Goal: Information Seeking & Learning: Understand process/instructions

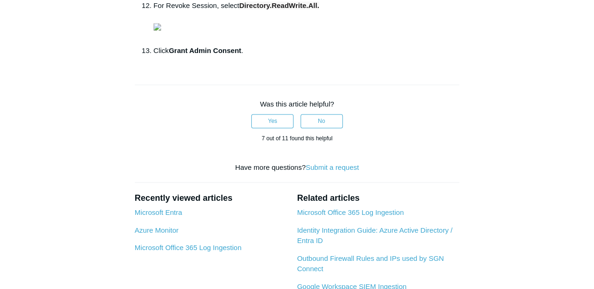
scroll to position [720, 0]
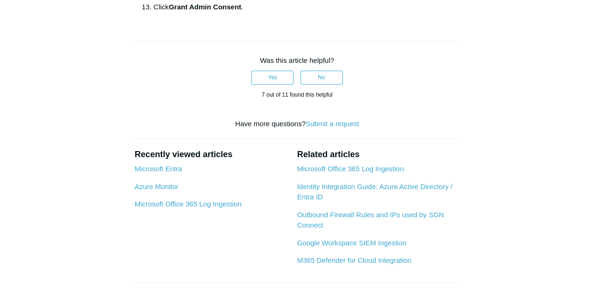
drag, startPoint x: 295, startPoint y: 160, endPoint x: 357, endPoint y: 160, distance: 62.0
copy strong "User.ReadWrite.All"
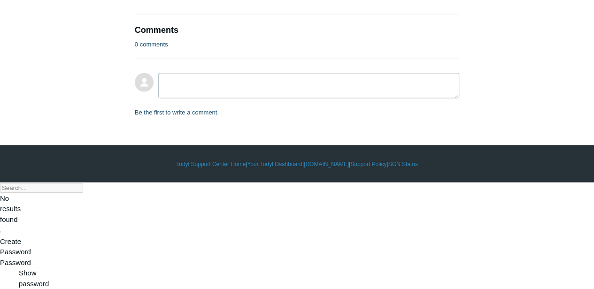
scroll to position [1002, 0]
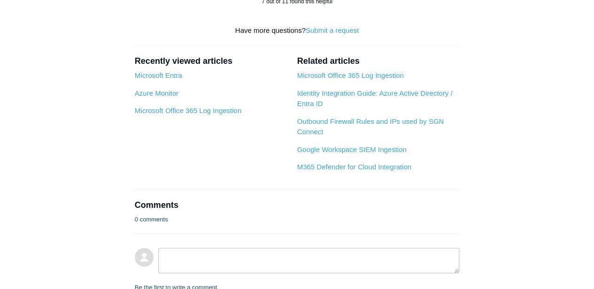
scroll to position [814, 0]
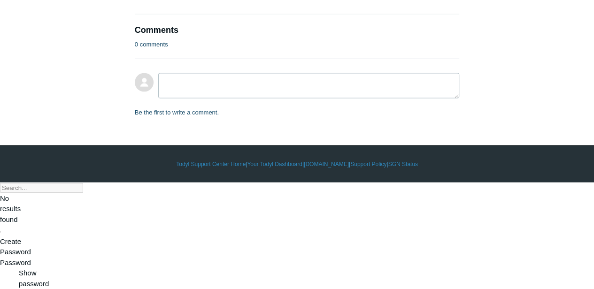
scroll to position [1409, 0]
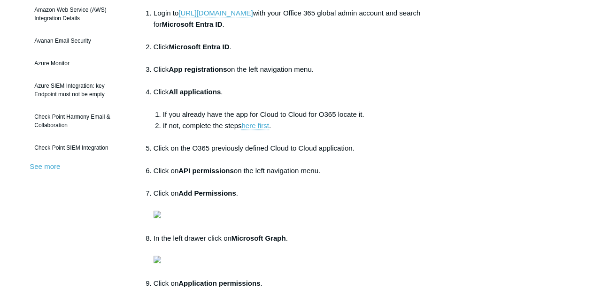
scroll to position [219, 0]
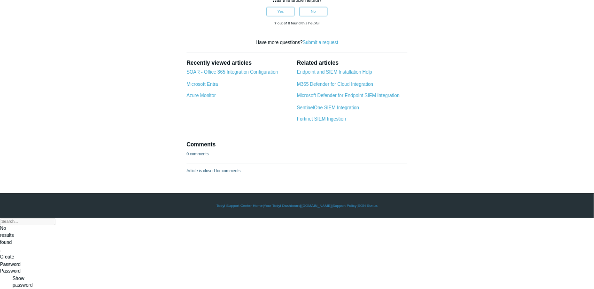
scroll to position [3558, 0]
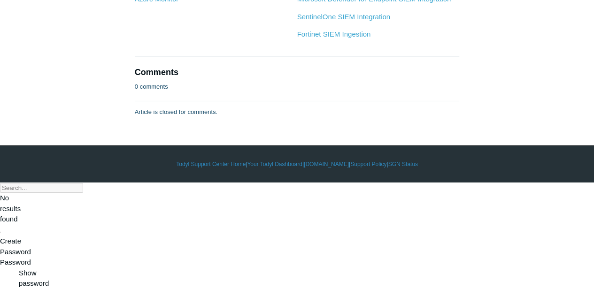
scroll to position [5218, 0]
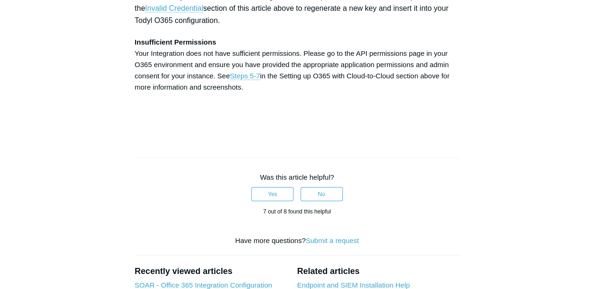
scroll to position [2932, 0]
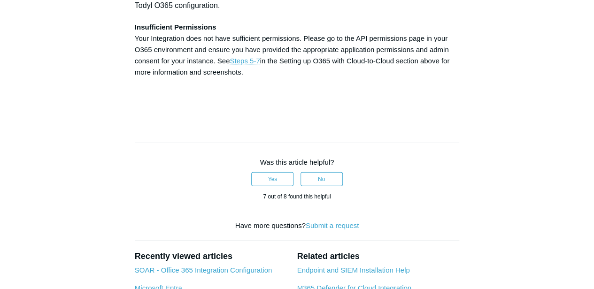
drag, startPoint x: 304, startPoint y: 108, endPoint x: 364, endPoint y: 112, distance: 59.8
copy strong "Directory.Read.All"
drag, startPoint x: 212, startPoint y: 119, endPoint x: 134, endPoint y: 121, distance: 78.0
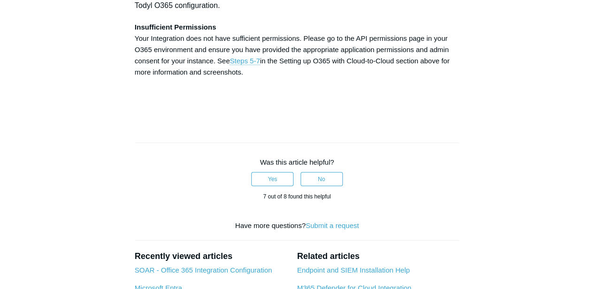
copy strong "Directory.ReadWrite.All"
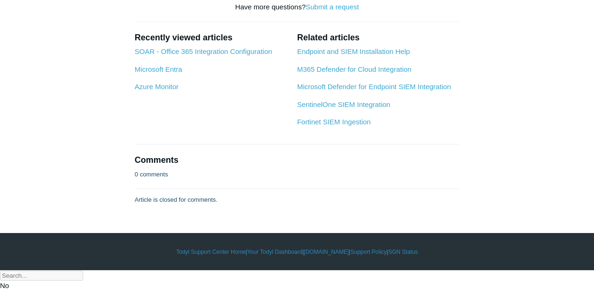
scroll to position [3151, 0]
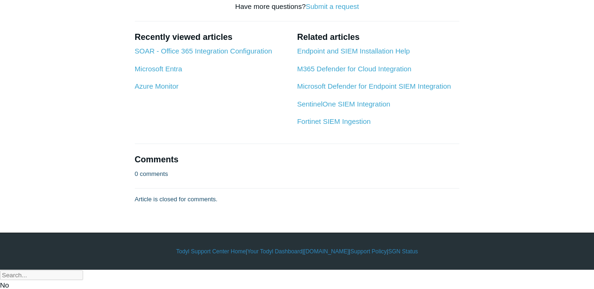
drag, startPoint x: 215, startPoint y: 148, endPoint x: 277, endPoint y: 150, distance: 62.1
copy strong "[DOMAIN_NAME]"
drag, startPoint x: 288, startPoint y: 148, endPoint x: 368, endPoint y: 152, distance: 79.9
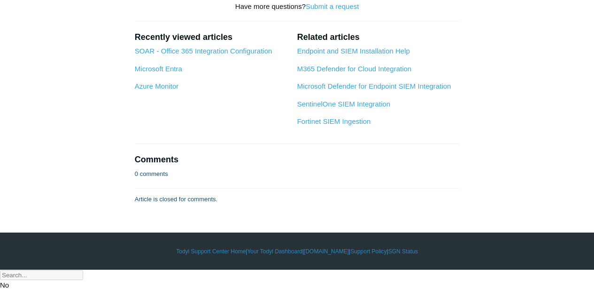
drag, startPoint x: 368, startPoint y: 152, endPoint x: 313, endPoint y: 152, distance: 55.0
drag, startPoint x: 285, startPoint y: 148, endPoint x: 355, endPoint y: 150, distance: 70.0
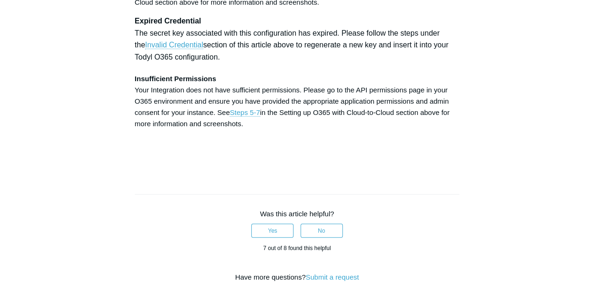
scroll to position [2901, 0]
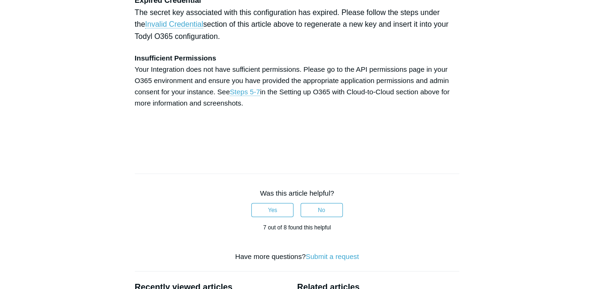
drag, startPoint x: 303, startPoint y: 139, endPoint x: 363, endPoint y: 142, distance: 60.2
copy strong "Directory.Read.All"
drag, startPoint x: 213, startPoint y: 151, endPoint x: 132, endPoint y: 154, distance: 80.4
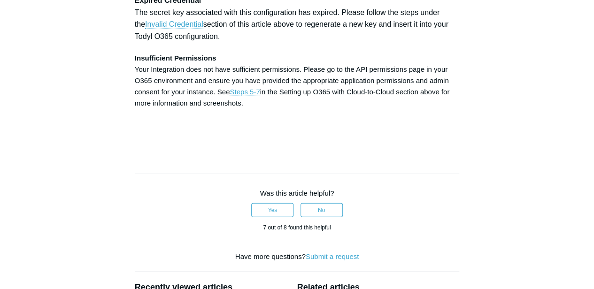
copy strong "Directory.ReadWrite.All"
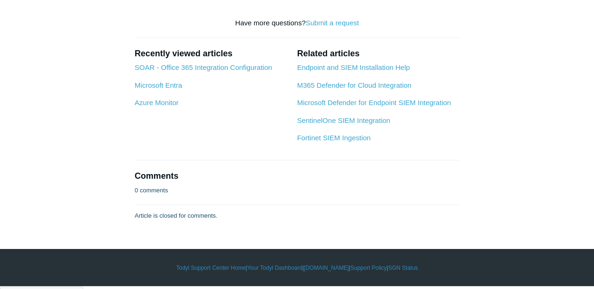
scroll to position [3151, 0]
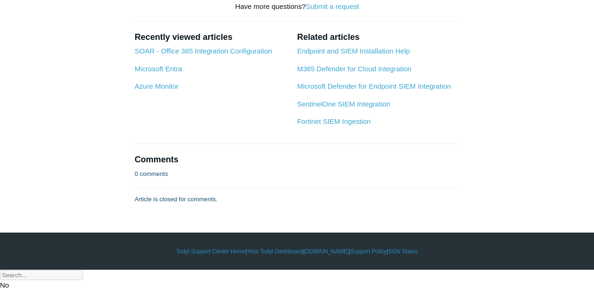
drag, startPoint x: 215, startPoint y: 148, endPoint x: 278, endPoint y: 148, distance: 63.0
copy strong "User.ReadWrite.All"
drag, startPoint x: 284, startPoint y: 148, endPoint x: 369, endPoint y: 149, distance: 85.1
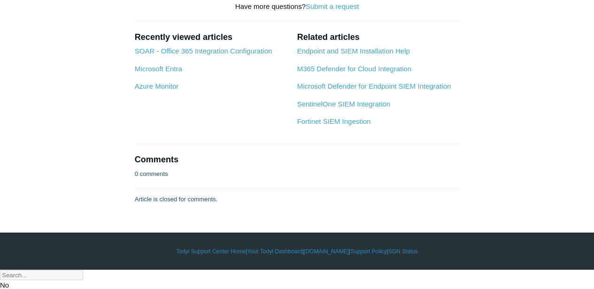
copy strong "User.ManageIdentities.All"
drag, startPoint x: 127, startPoint y: 160, endPoint x: 245, endPoint y: 161, distance: 117.9
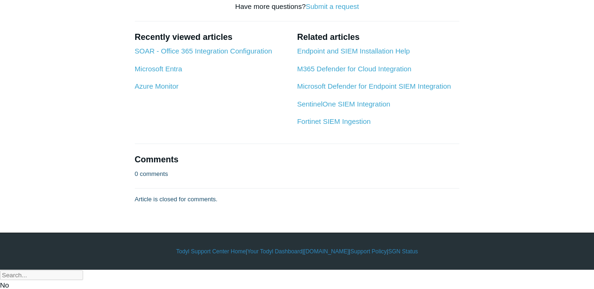
drag, startPoint x: 242, startPoint y: 159, endPoint x: 136, endPoint y: 162, distance: 106.2
copy strong "User.EnableDisableAccount.All"
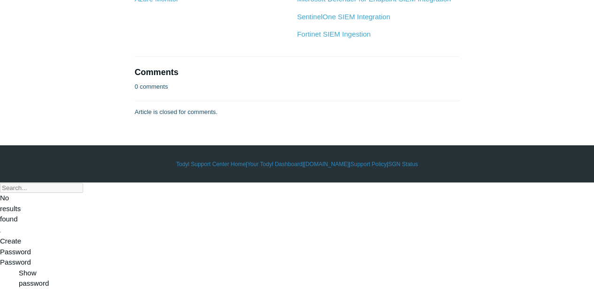
scroll to position [3558, 0]
drag, startPoint x: 176, startPoint y: 159, endPoint x: 138, endPoint y: 161, distance: 38.1
copy td "[DOMAIN_NAME]"
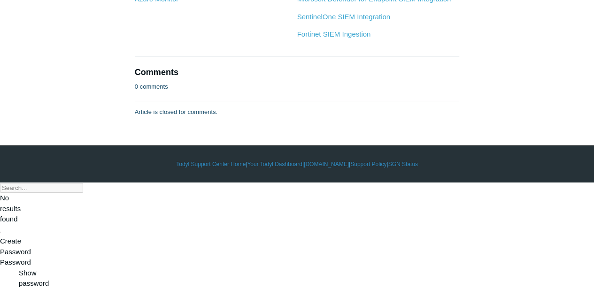
copy td "[DOMAIN_NAME]"
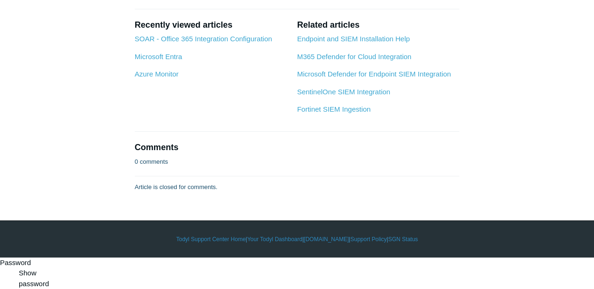
scroll to position [4878, 0]
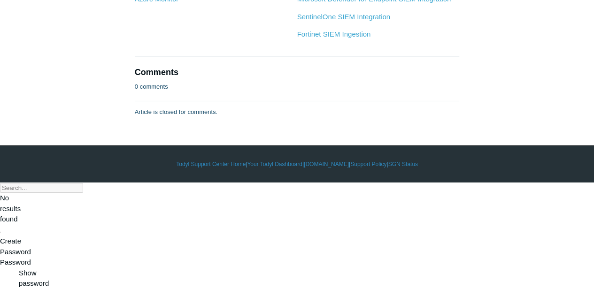
scroll to position [4972, 0]
